Goal: Find specific page/section: Find specific page/section

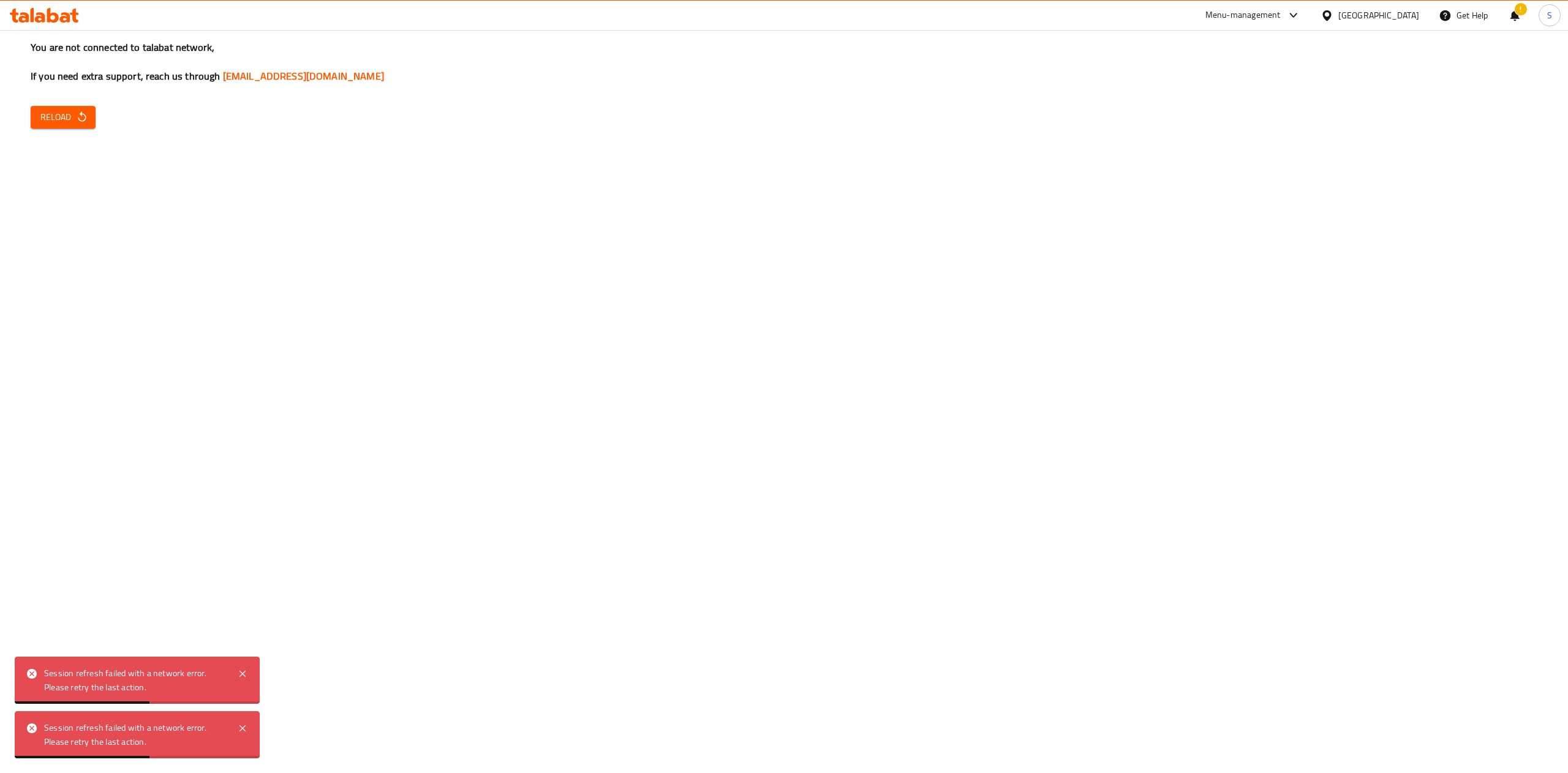
click at [65, 113] on span "Reload" at bounding box center [63, 118] width 45 height 16
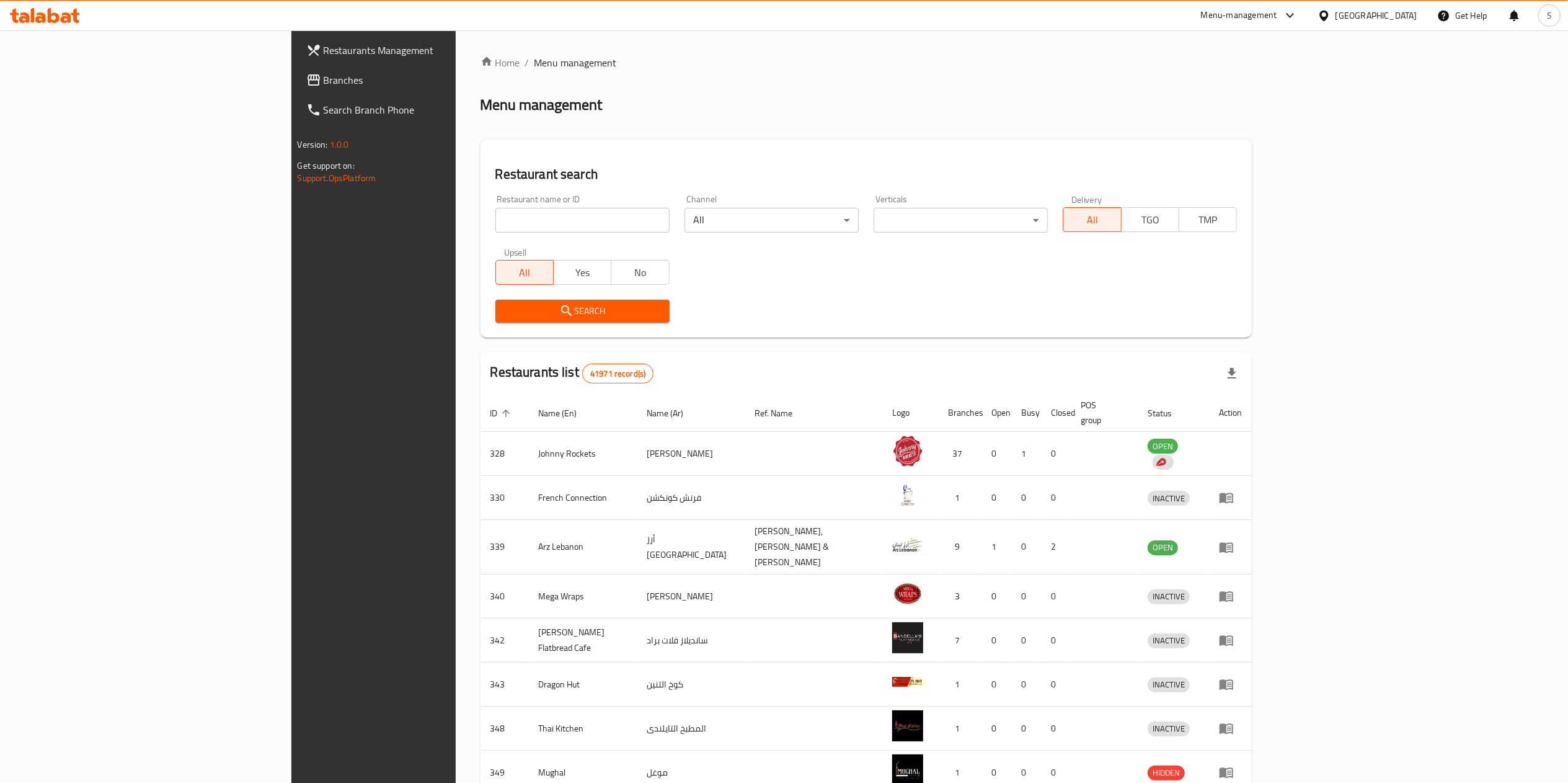
click at [521, 215] on input "search" at bounding box center [582, 220] width 174 height 25
type input "kamakan"
click button "Search" at bounding box center [582, 311] width 174 height 23
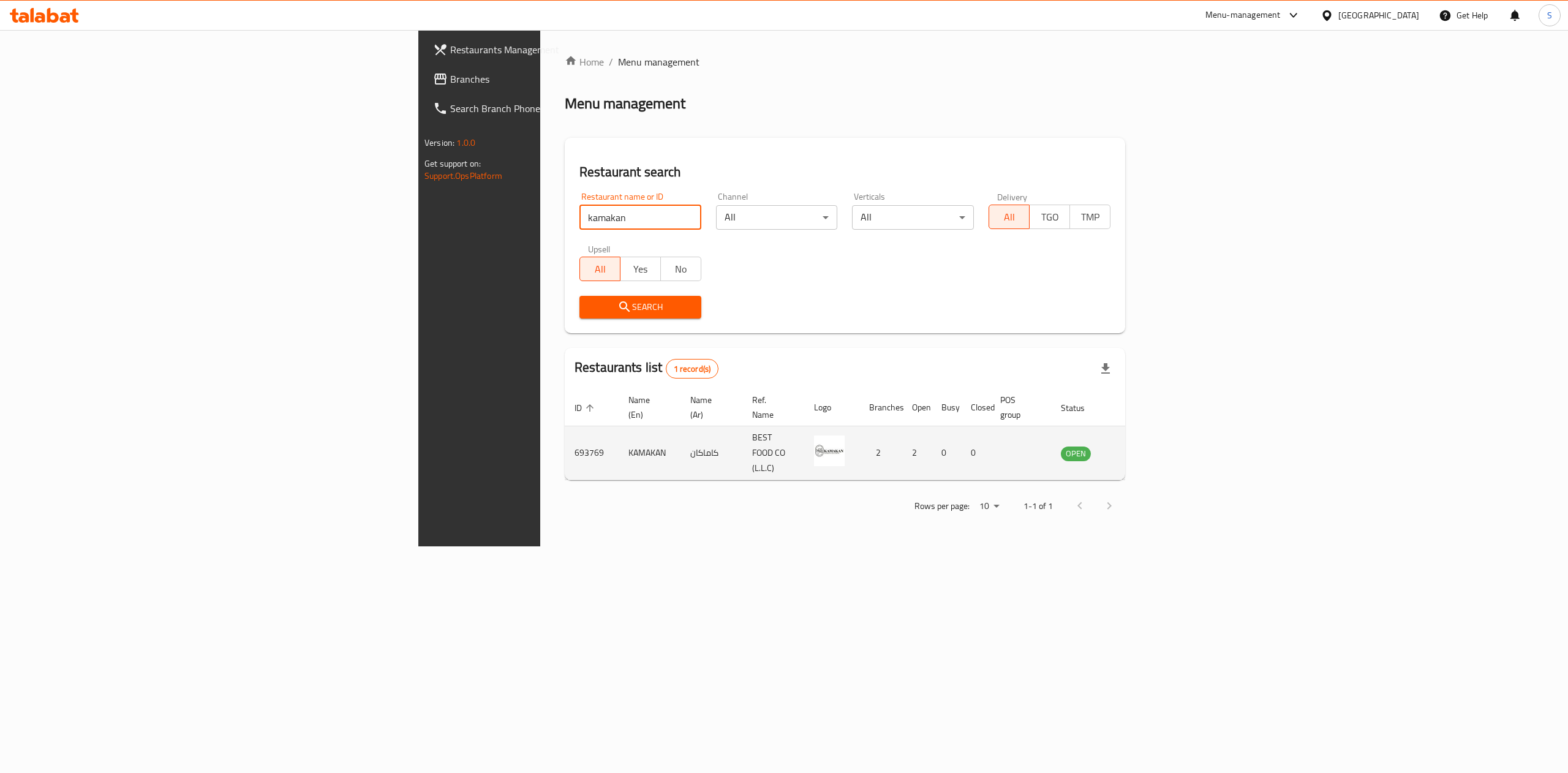
click at [565, 434] on td "693769" at bounding box center [592, 454] width 54 height 54
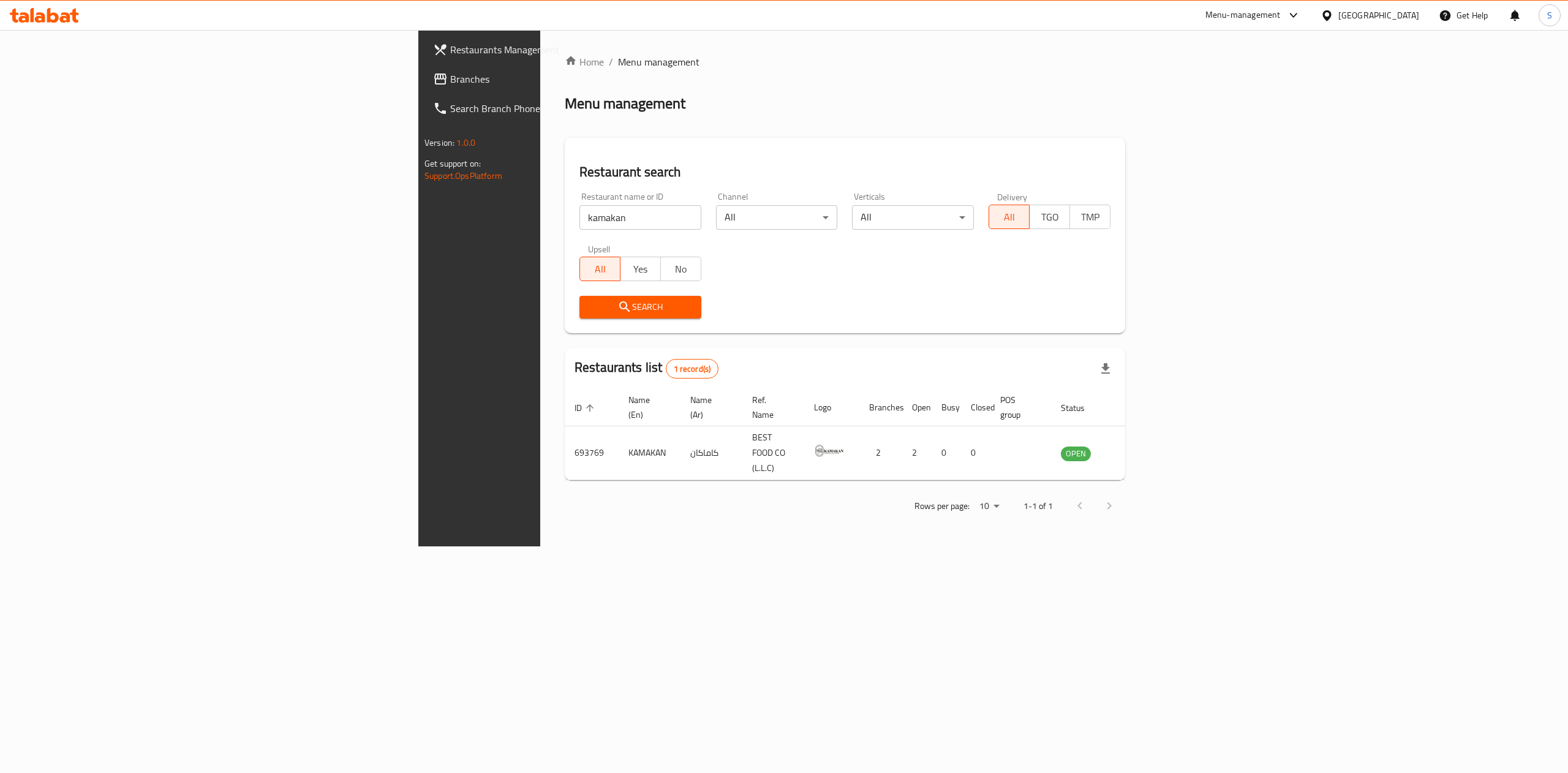
drag, startPoint x: 647, startPoint y: 462, endPoint x: 579, endPoint y: 467, distance: 68.2
click at [651, 462] on div "Home / Menu management Menu management Restaurant search Restaurant name or ID …" at bounding box center [845, 288] width 560 height 468
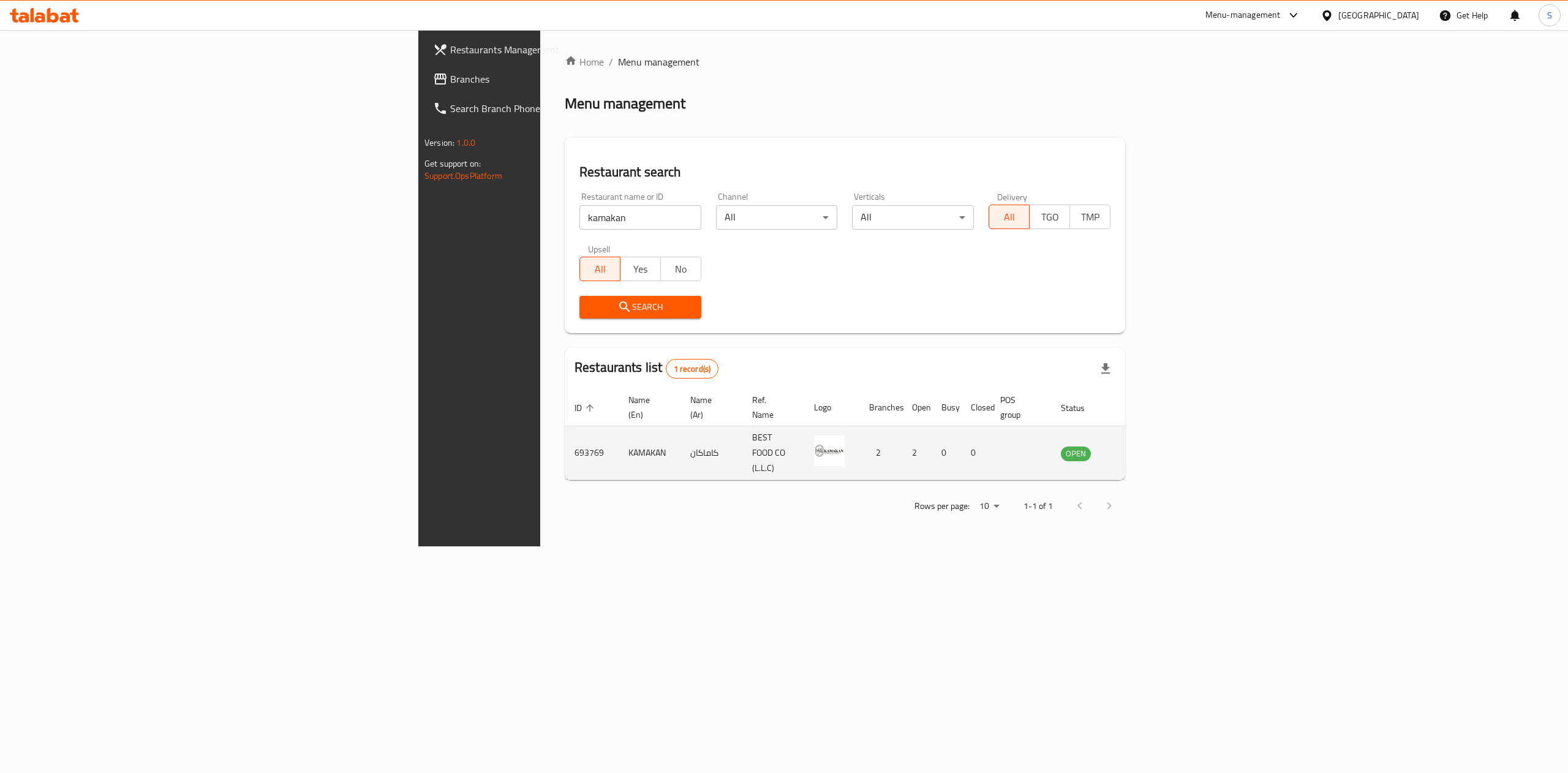
click at [565, 433] on td "693769" at bounding box center [592, 454] width 54 height 54
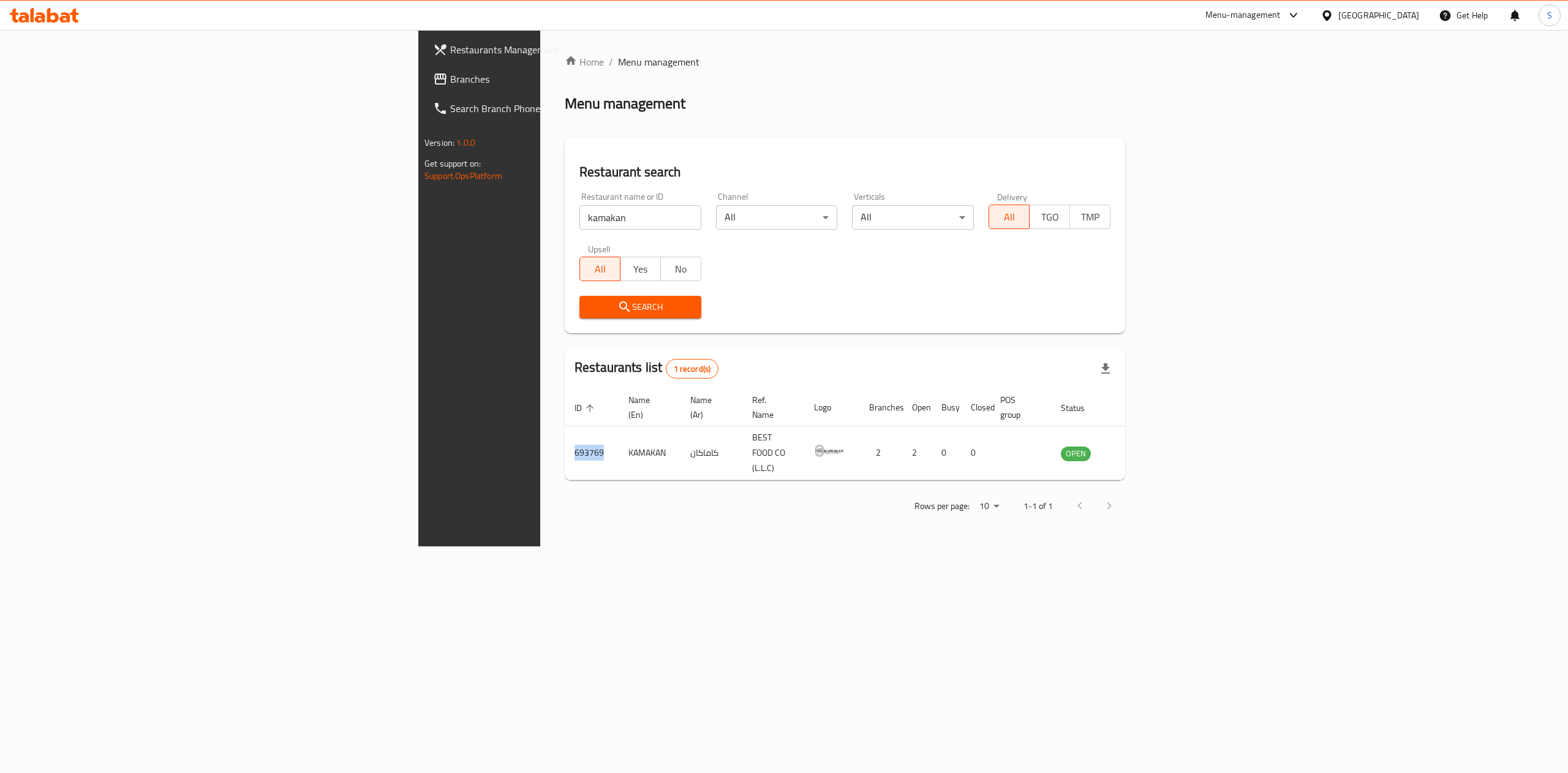
copy td "693769"
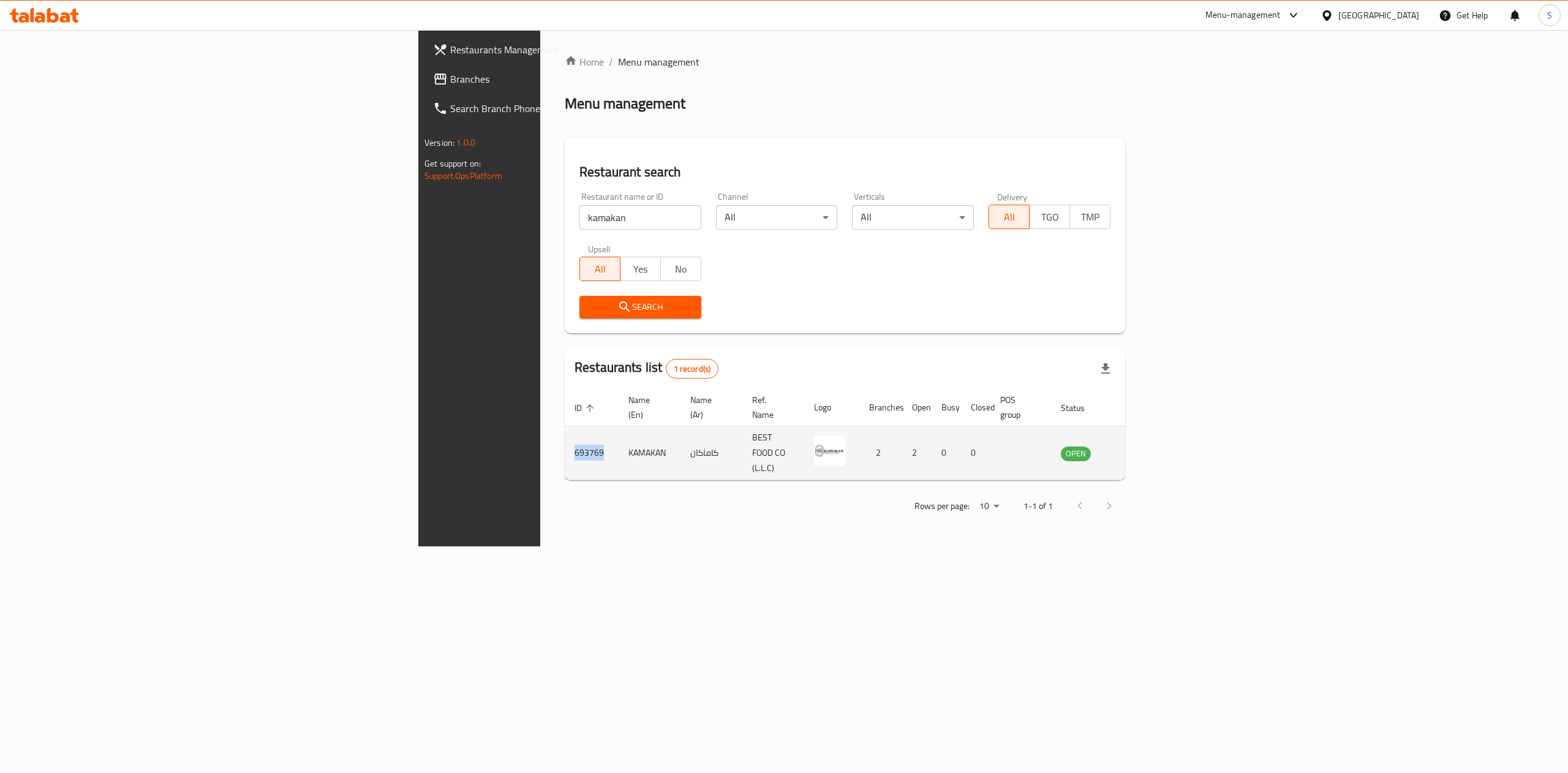
click at [1140, 446] on icon "enhanced table" at bounding box center [1133, 453] width 15 height 15
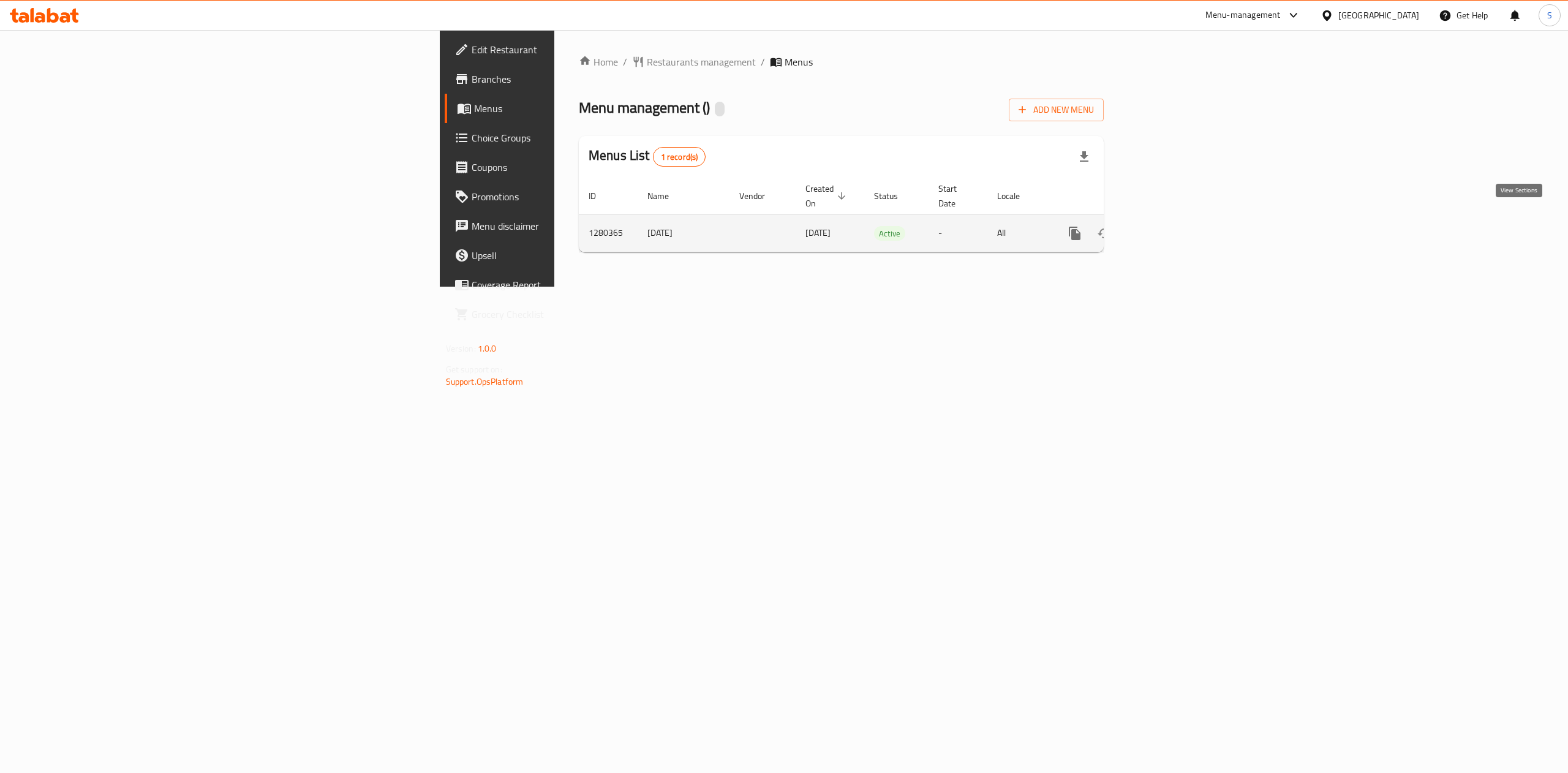
click at [1171, 226] on icon "enhanced table" at bounding box center [1163, 233] width 15 height 15
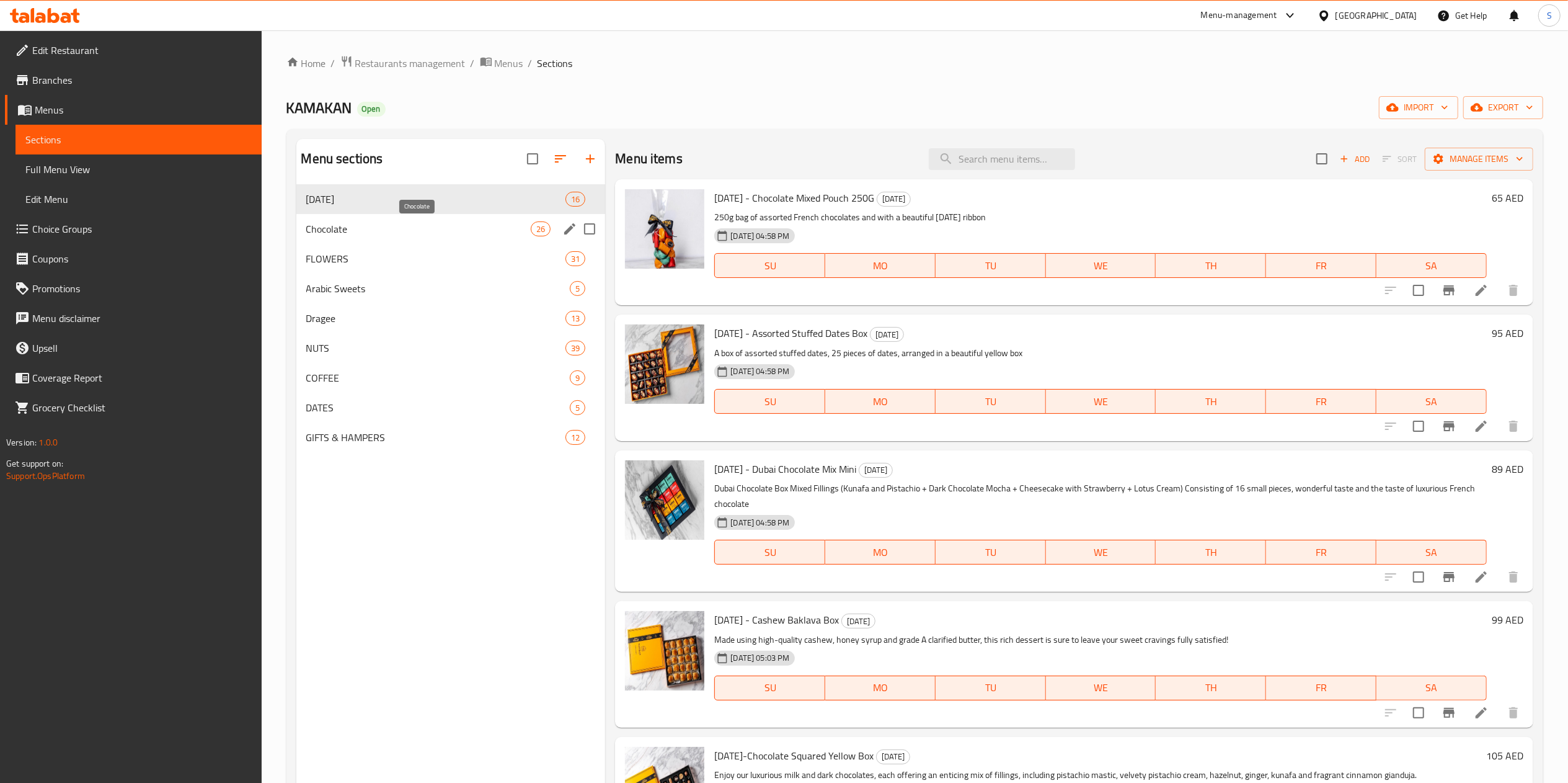
click at [396, 236] on span "Chocolate" at bounding box center [419, 229] width 225 height 15
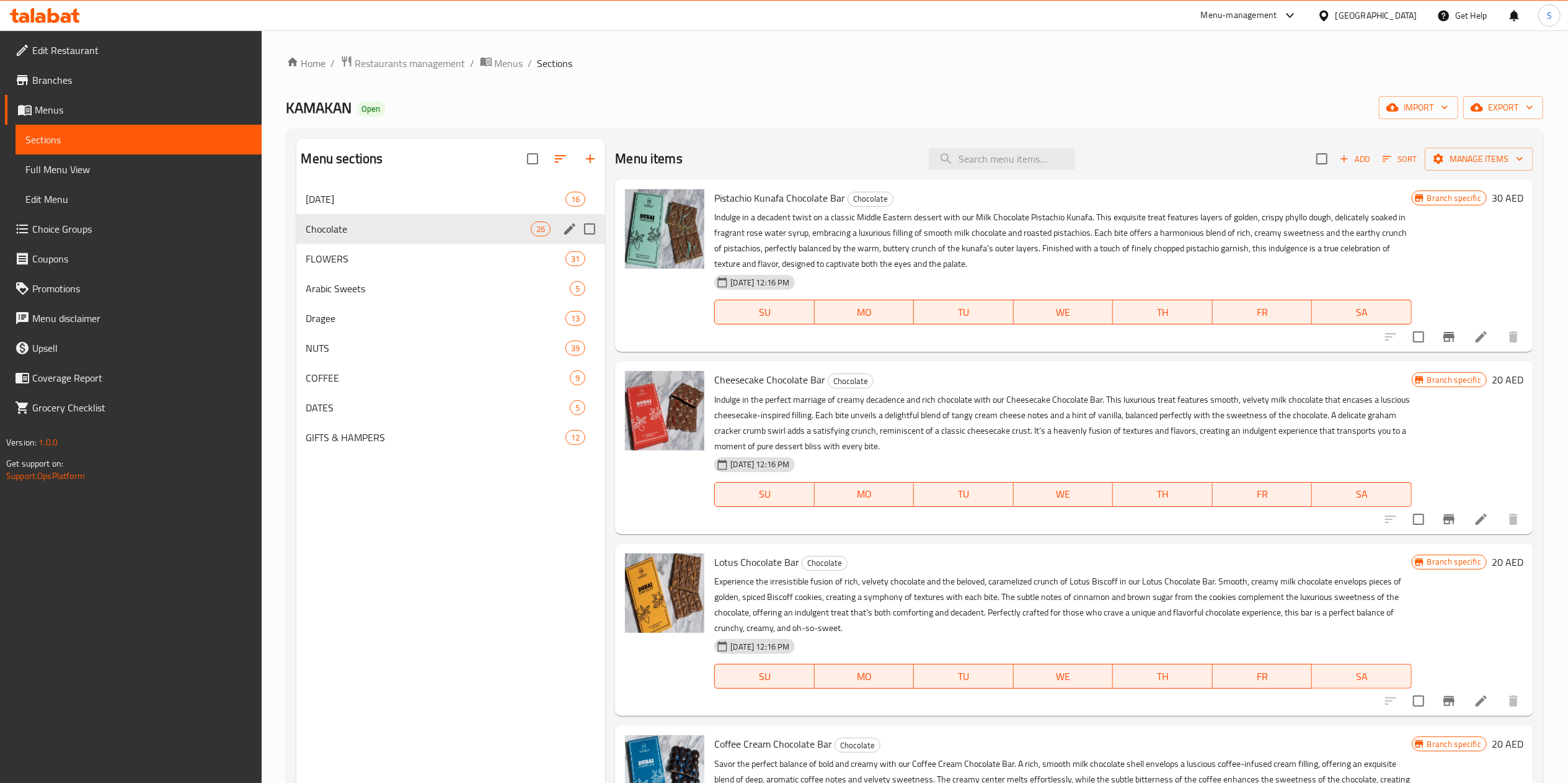
click at [390, 242] on div "Chocolate 26" at bounding box center [451, 229] width 309 height 30
click at [388, 243] on div "Chocolate 26" at bounding box center [451, 229] width 309 height 30
click at [380, 249] on div "FLOWERS 31" at bounding box center [451, 259] width 309 height 30
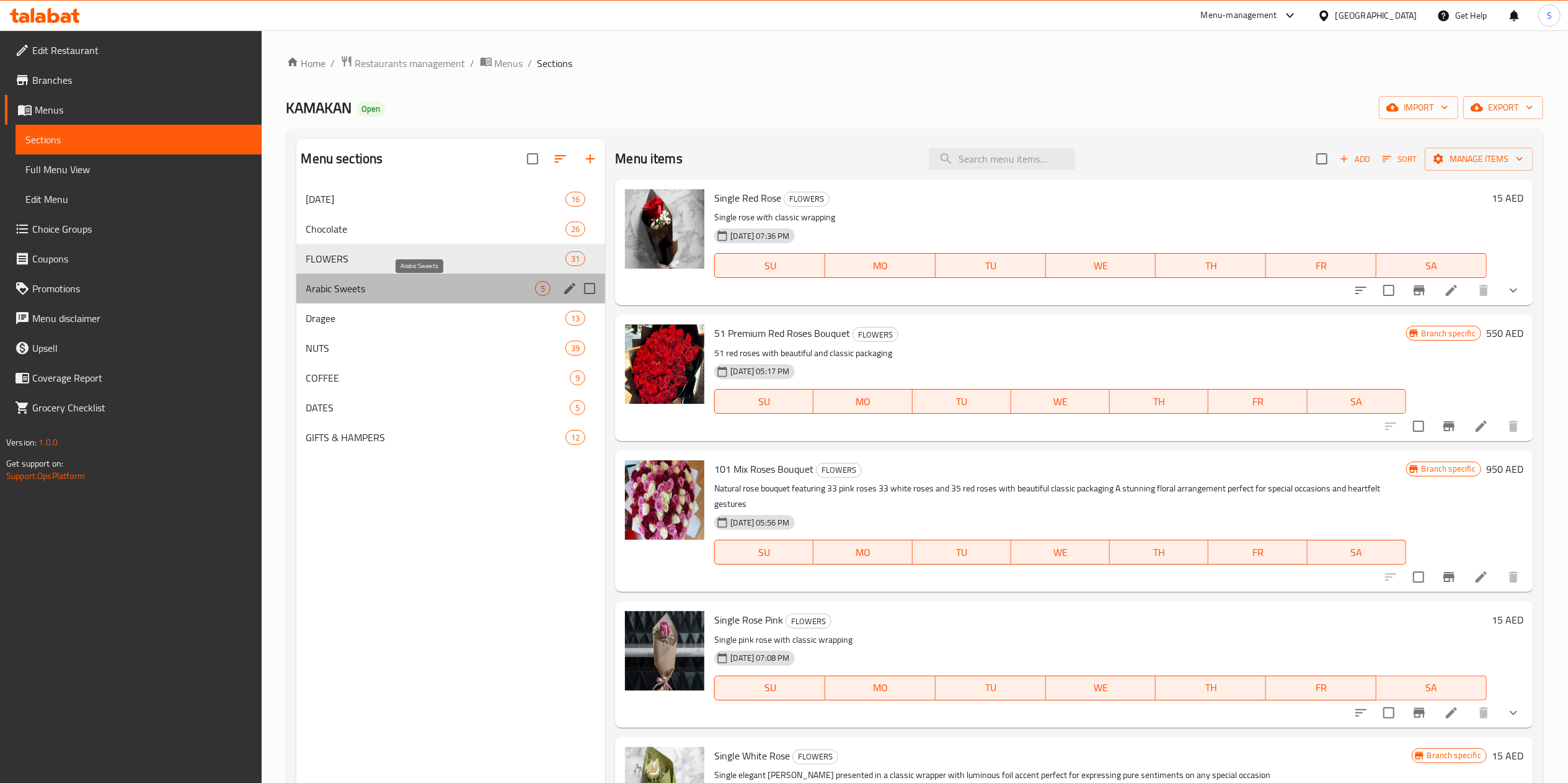
click at [477, 285] on span "Arabic Sweets" at bounding box center [421, 288] width 230 height 15
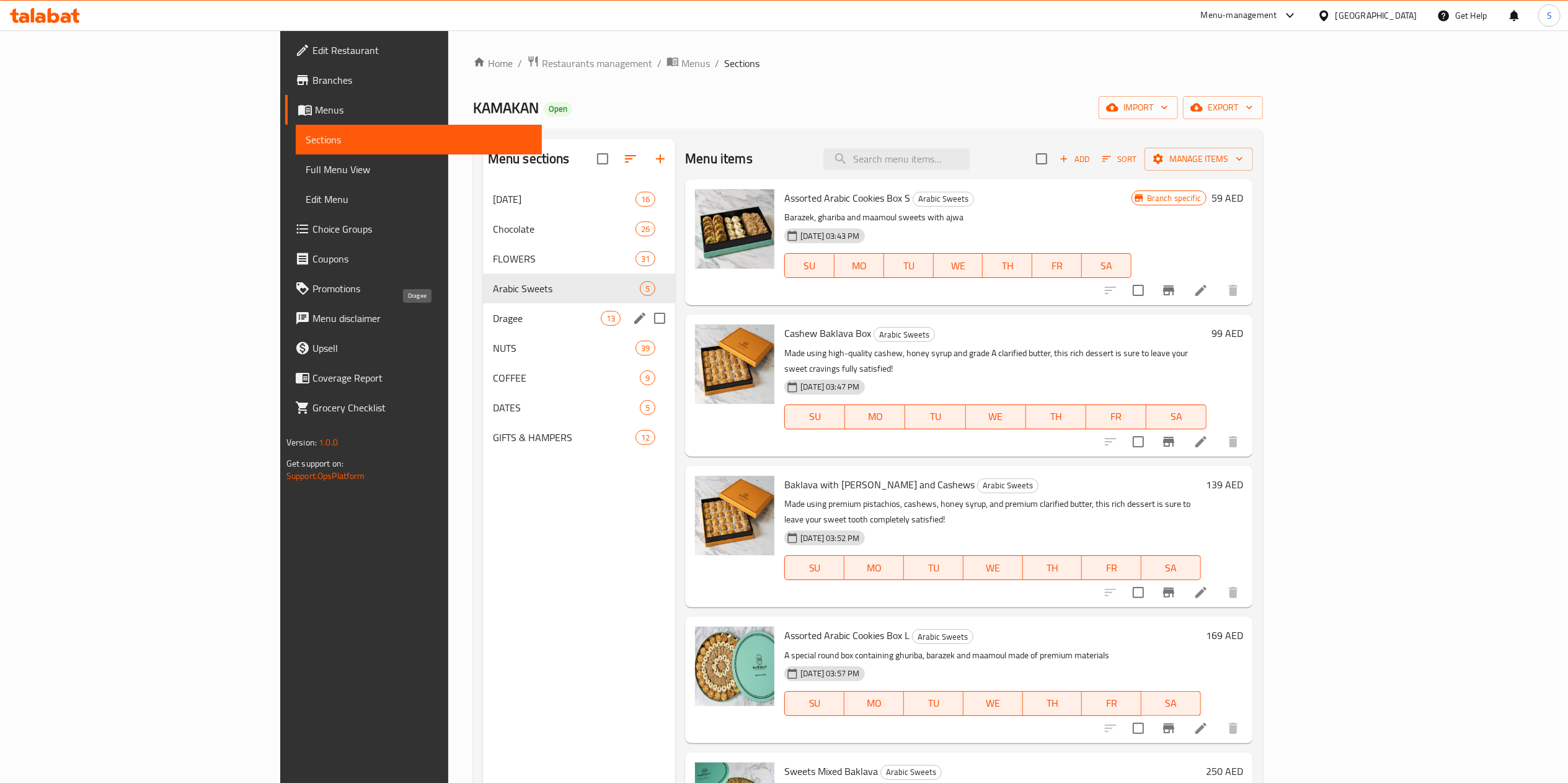
click at [493, 324] on span "Dragee" at bounding box center [547, 318] width 108 height 15
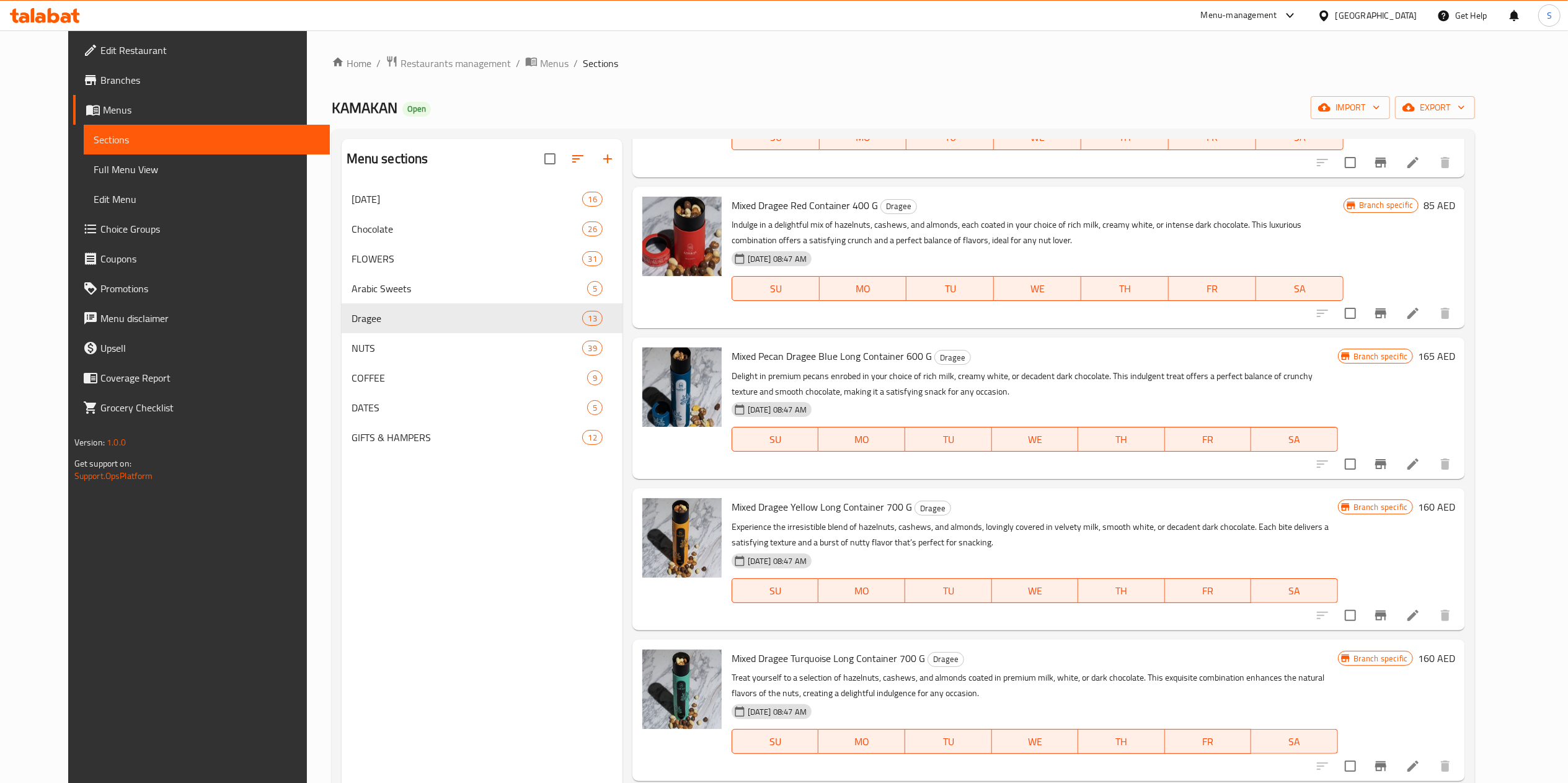
scroll to position [1180, 0]
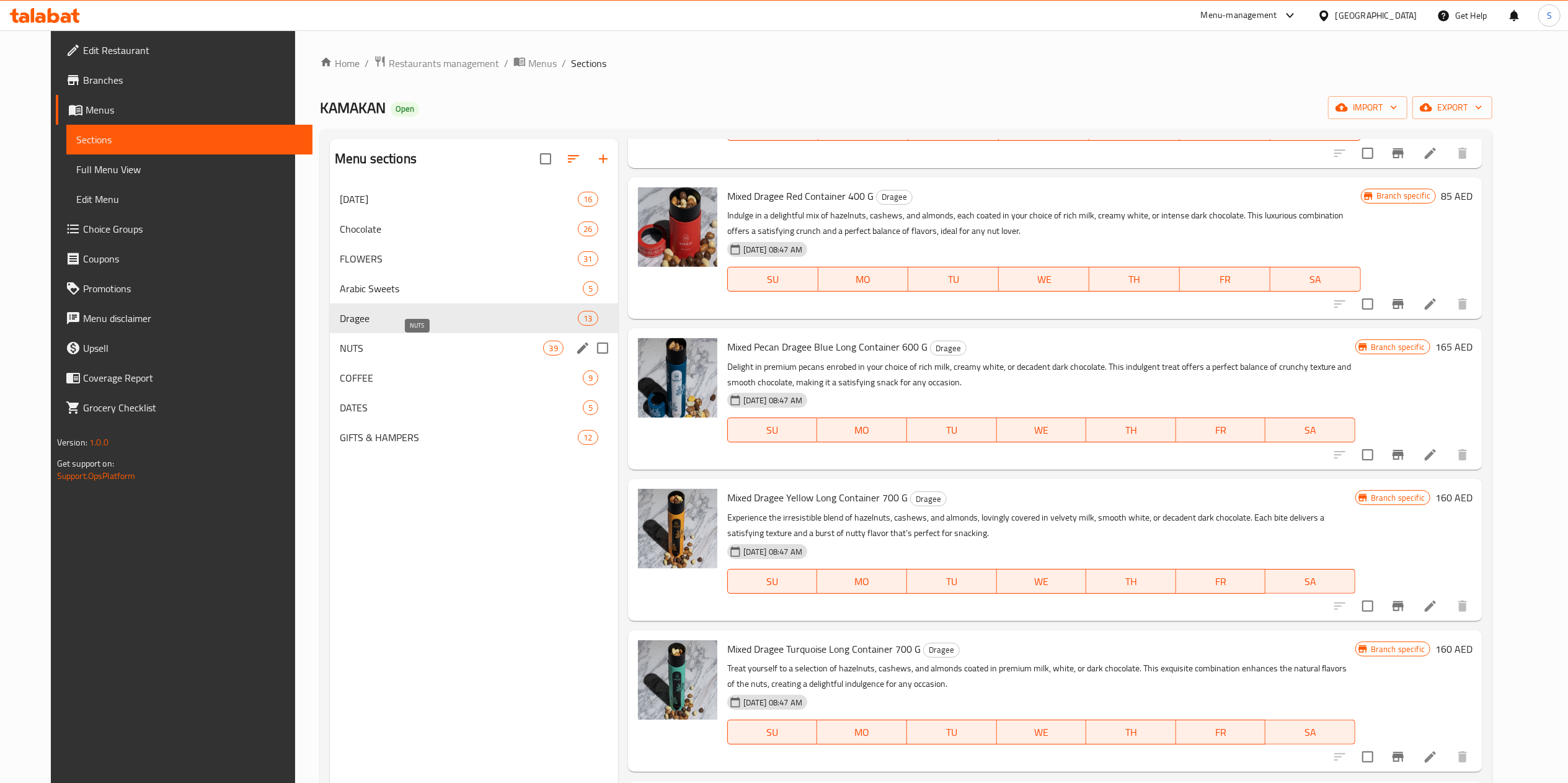
click at [343, 350] on span "NUTS" at bounding box center [442, 347] width 204 height 15
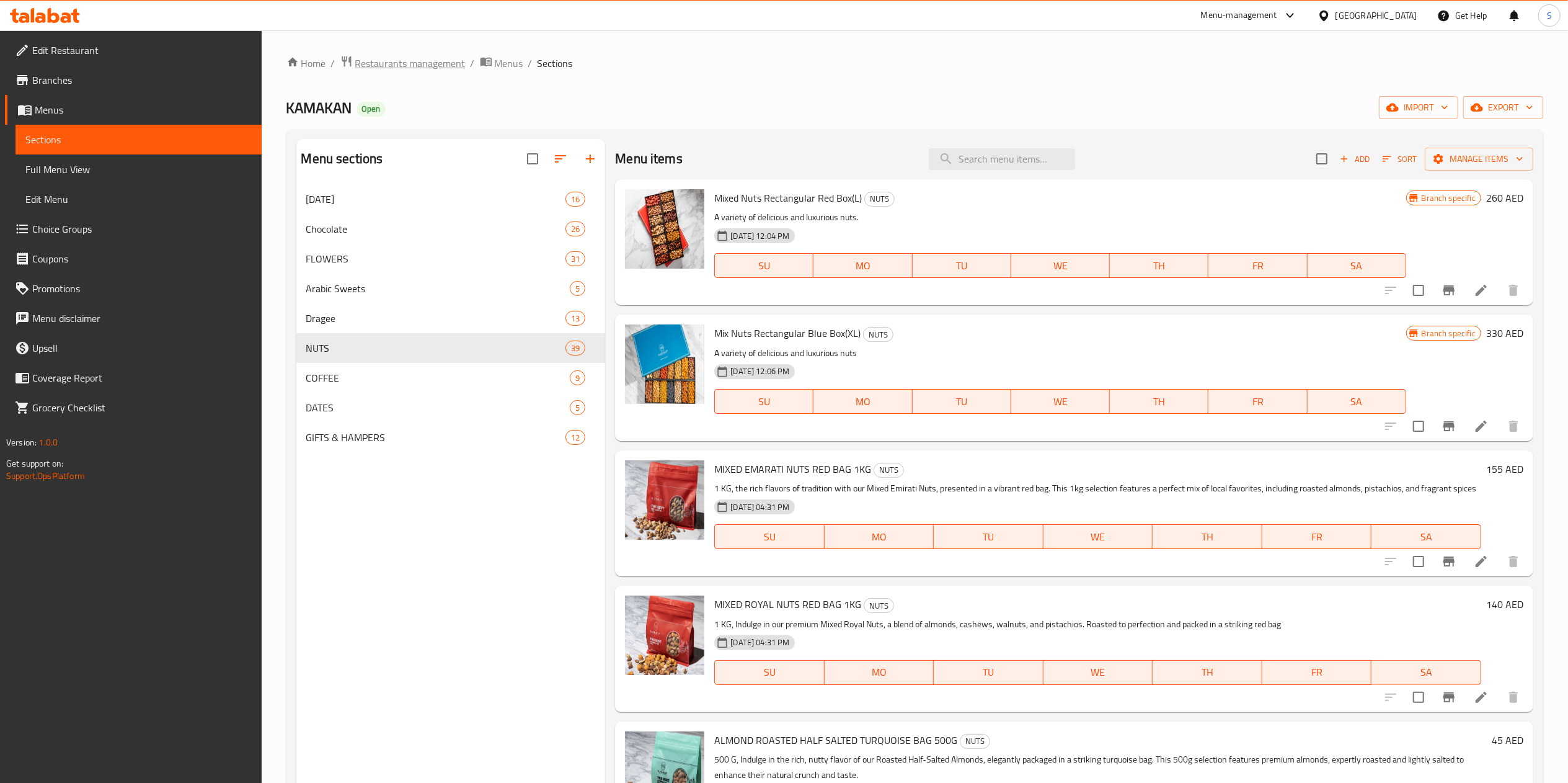
click at [436, 62] on span "Restaurants management" at bounding box center [410, 63] width 110 height 15
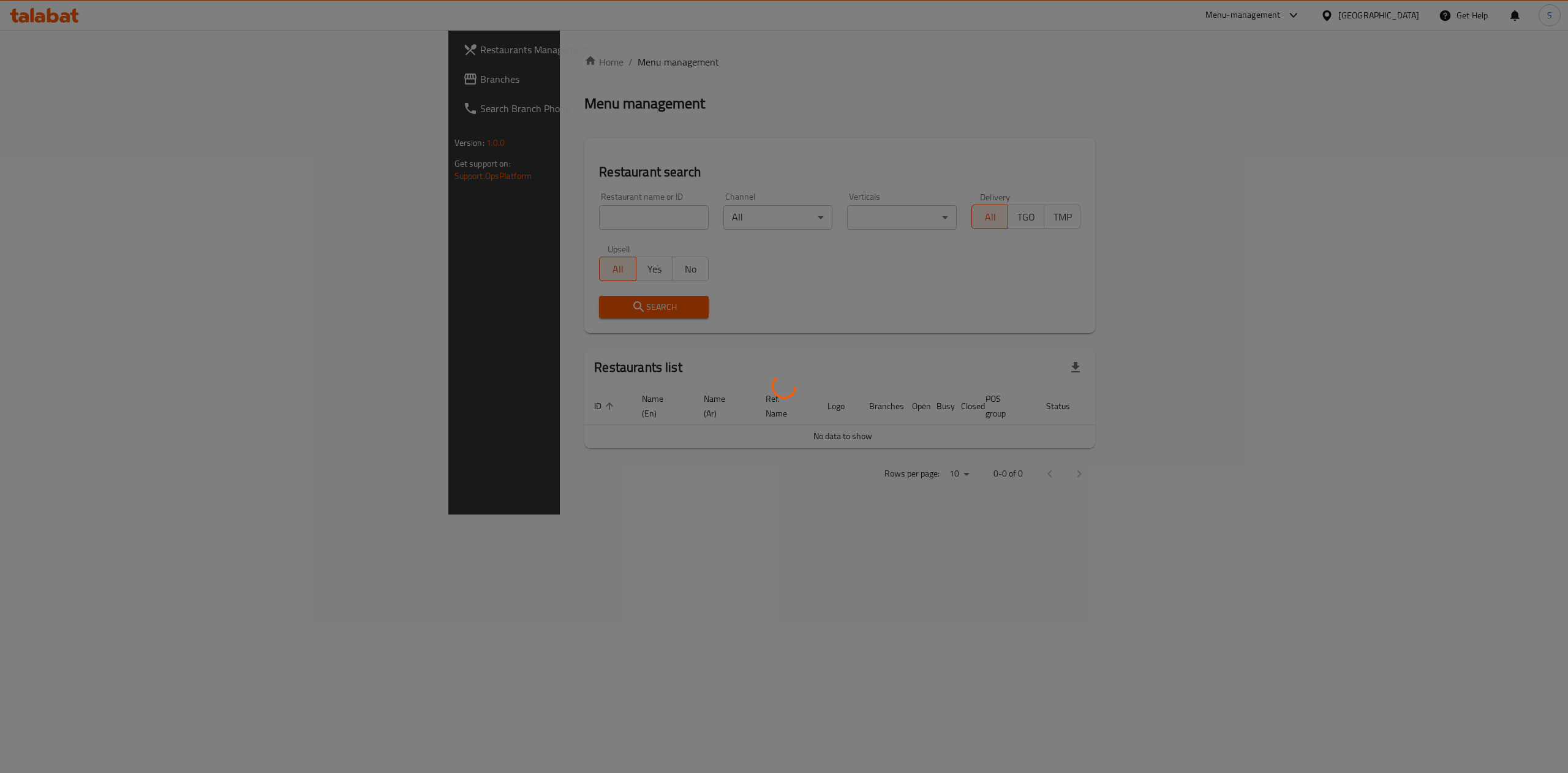
click at [393, 222] on div at bounding box center [784, 386] width 1568 height 773
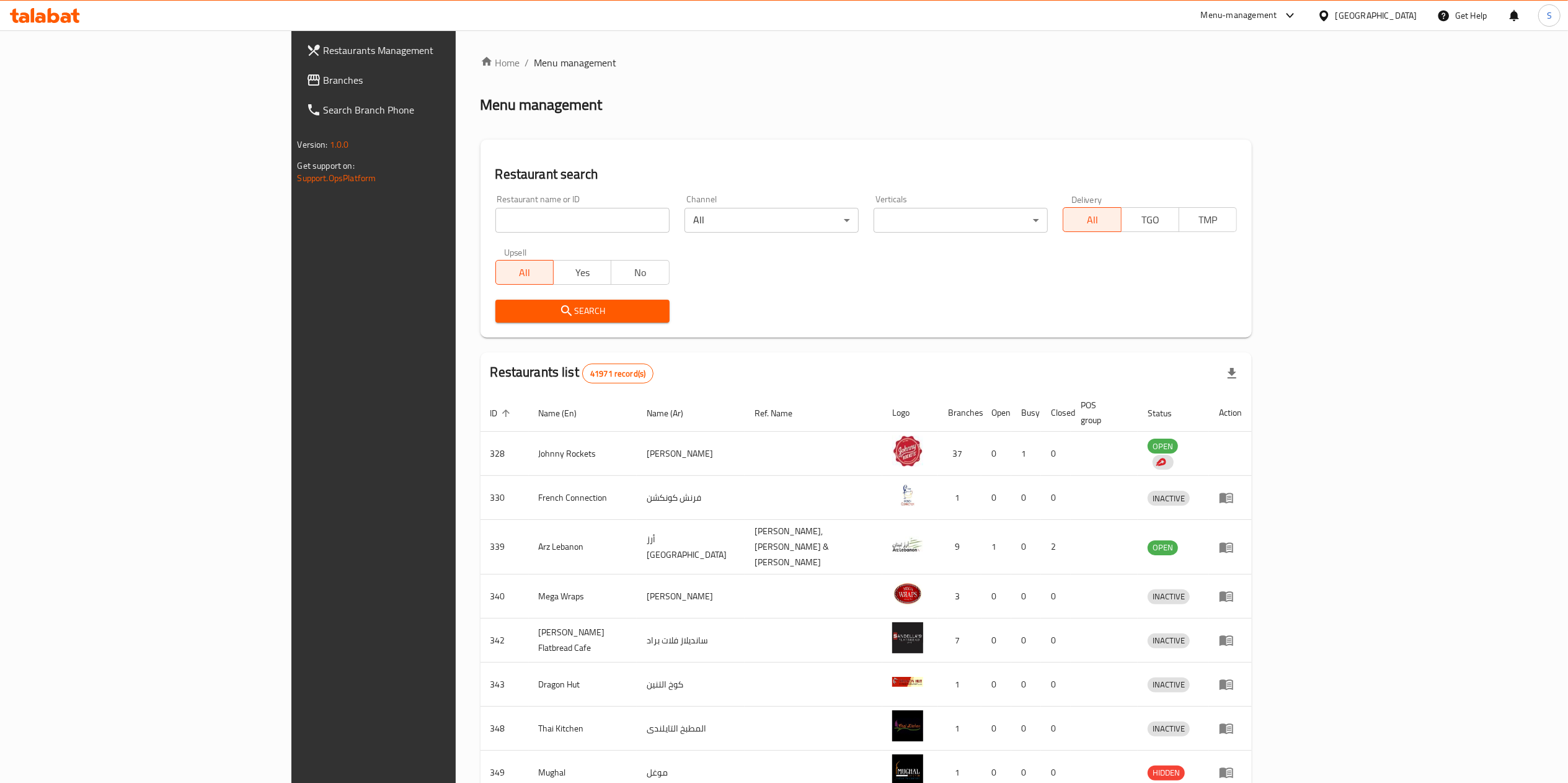
click at [496, 221] on input "search" at bounding box center [582, 220] width 174 height 25
type input "k"
type input "kamakan"
click button "Search" at bounding box center [582, 311] width 174 height 23
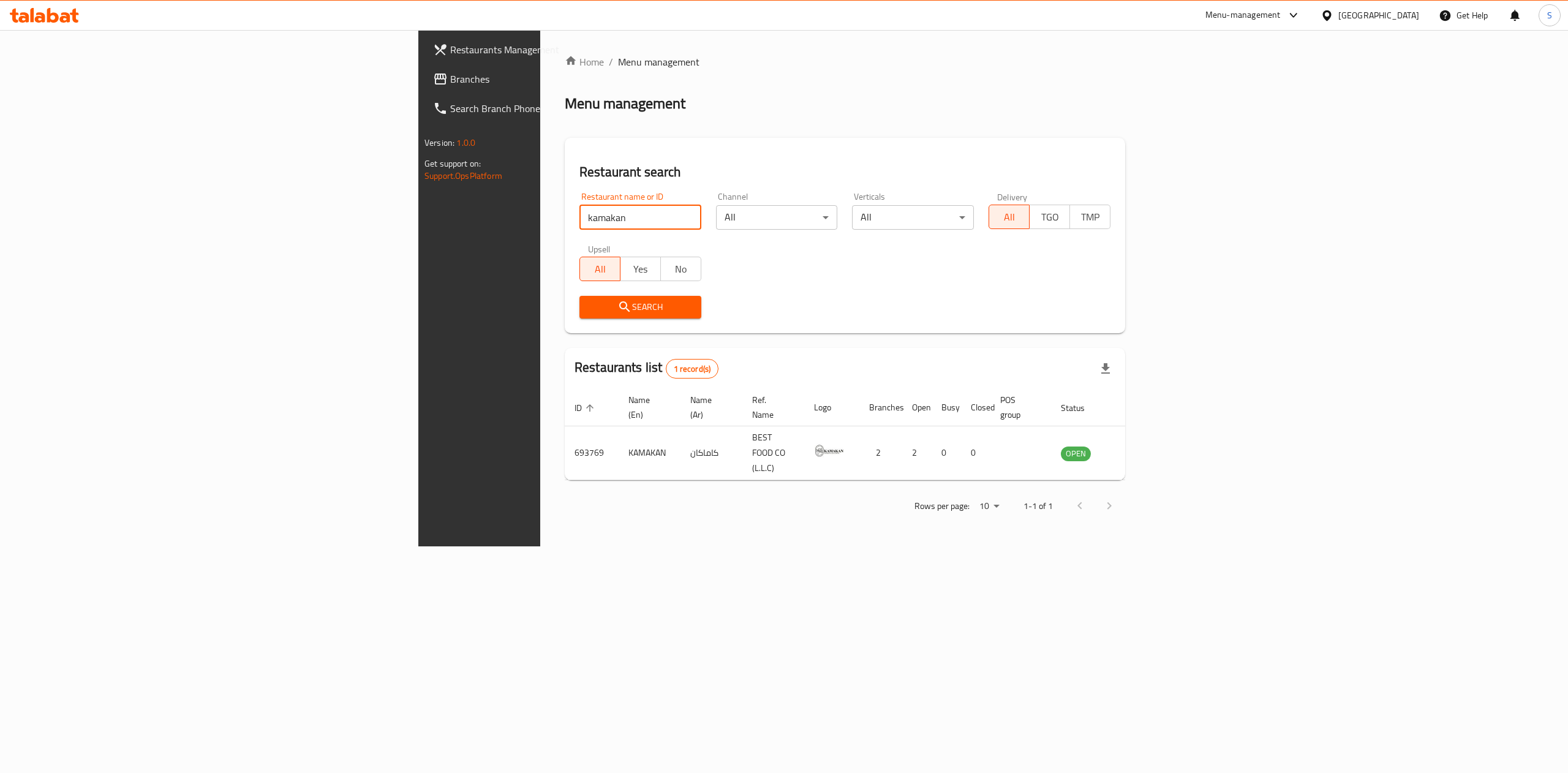
click at [450, 44] on span "Restaurants Management" at bounding box center [560, 49] width 221 height 15
